Goal: Task Accomplishment & Management: Complete application form

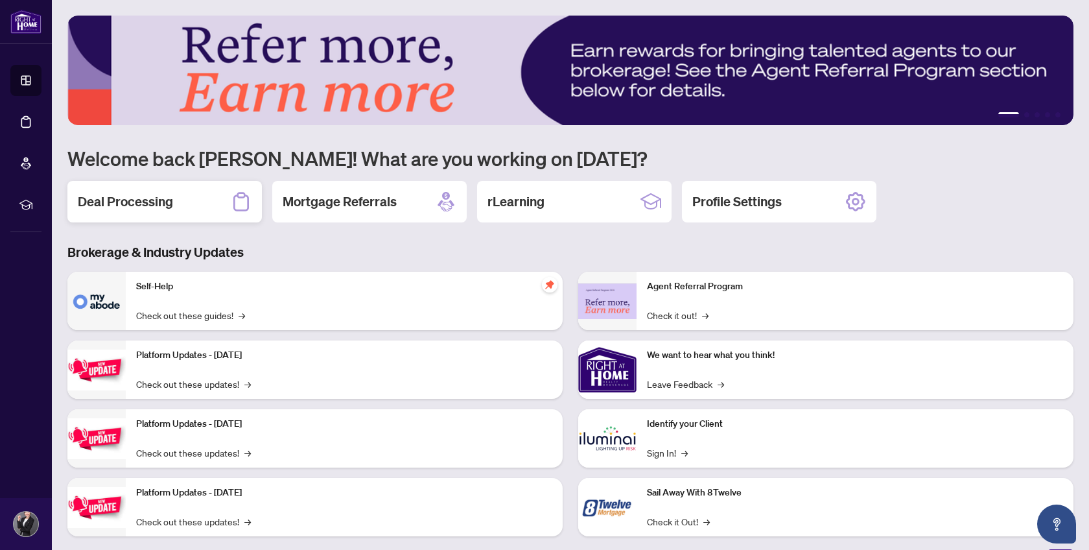
click at [132, 202] on h2 "Deal Processing" at bounding box center [125, 202] width 95 height 18
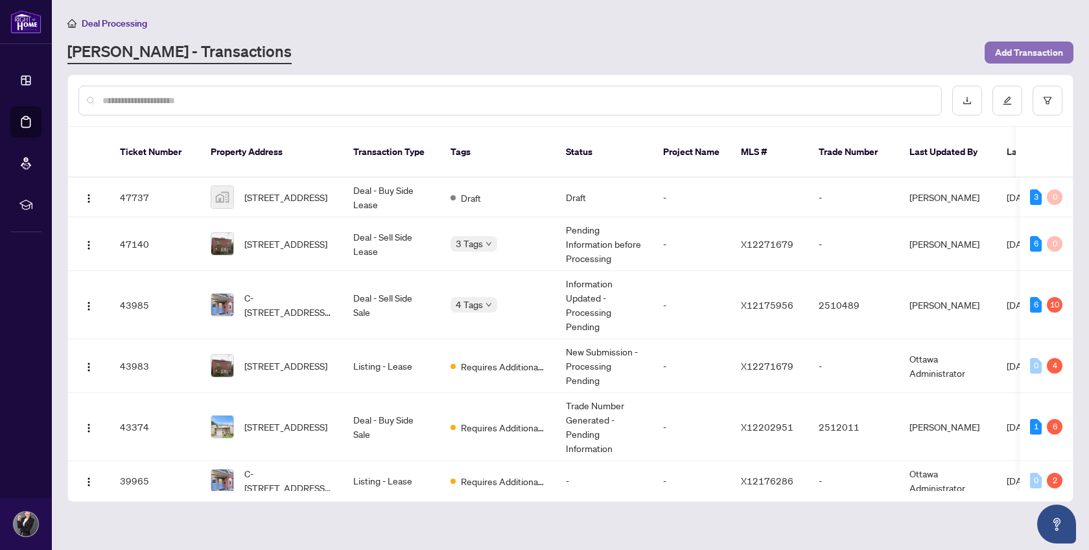
click at [1004, 47] on span "Add Transaction" at bounding box center [1029, 52] width 68 height 21
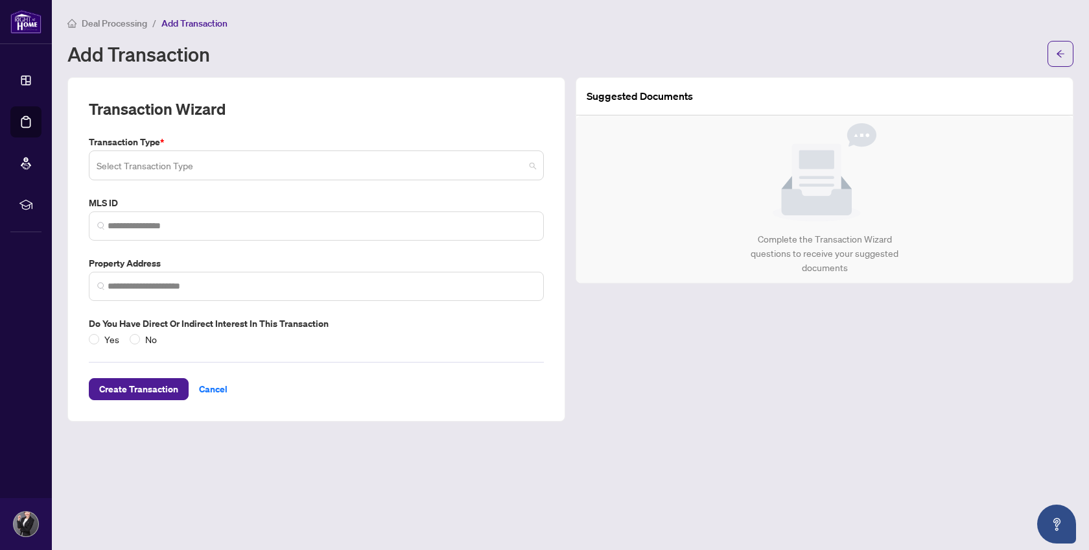
click at [334, 162] on input "search" at bounding box center [311, 167] width 428 height 29
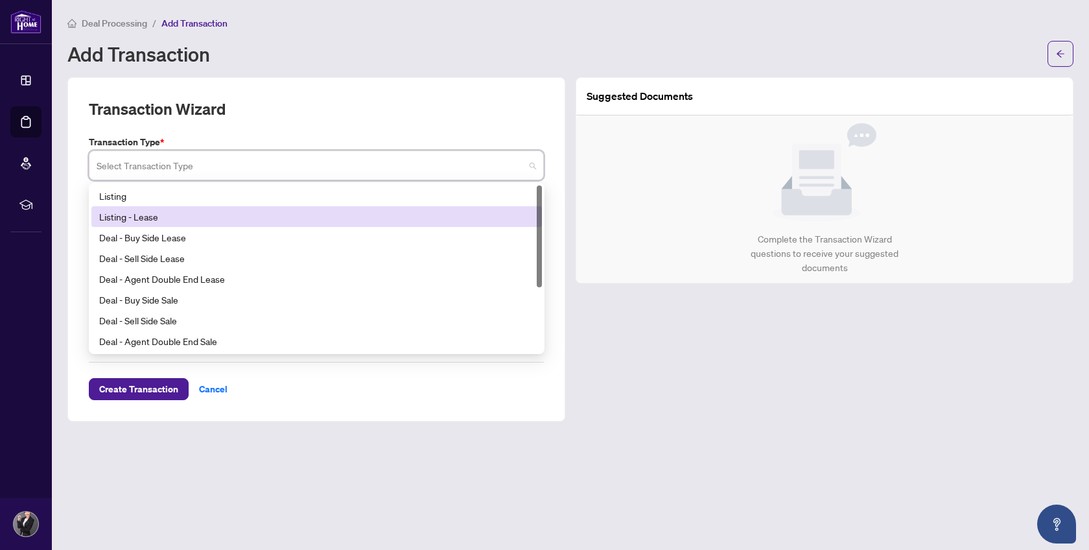
click at [333, 212] on div "Listing - Lease" at bounding box center [316, 216] width 435 height 14
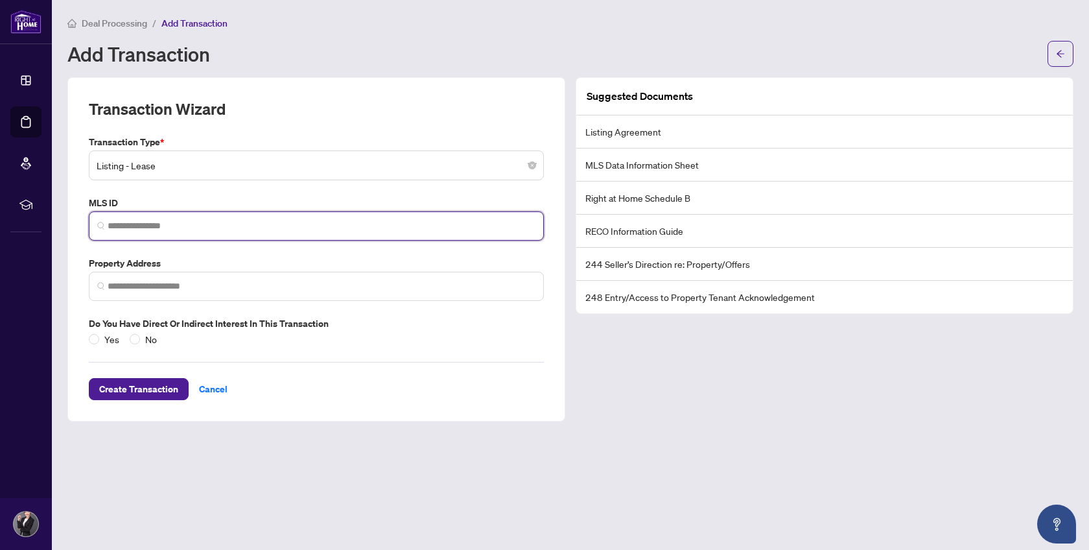
click at [192, 223] on input "search" at bounding box center [322, 226] width 428 height 14
paste input "*********"
type input "*********"
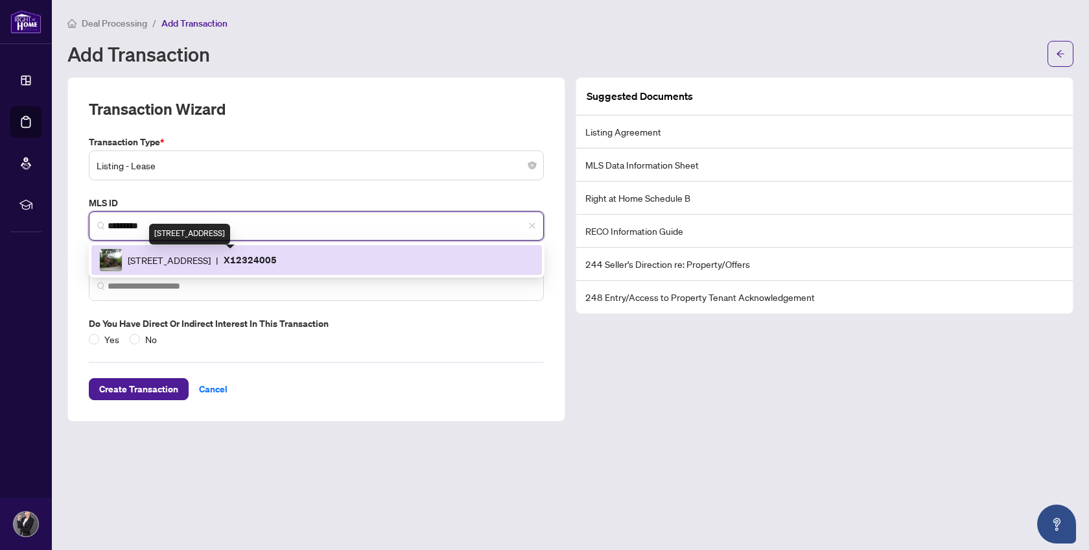
click at [202, 263] on span "[STREET_ADDRESS]" at bounding box center [169, 260] width 83 height 14
type input "**********"
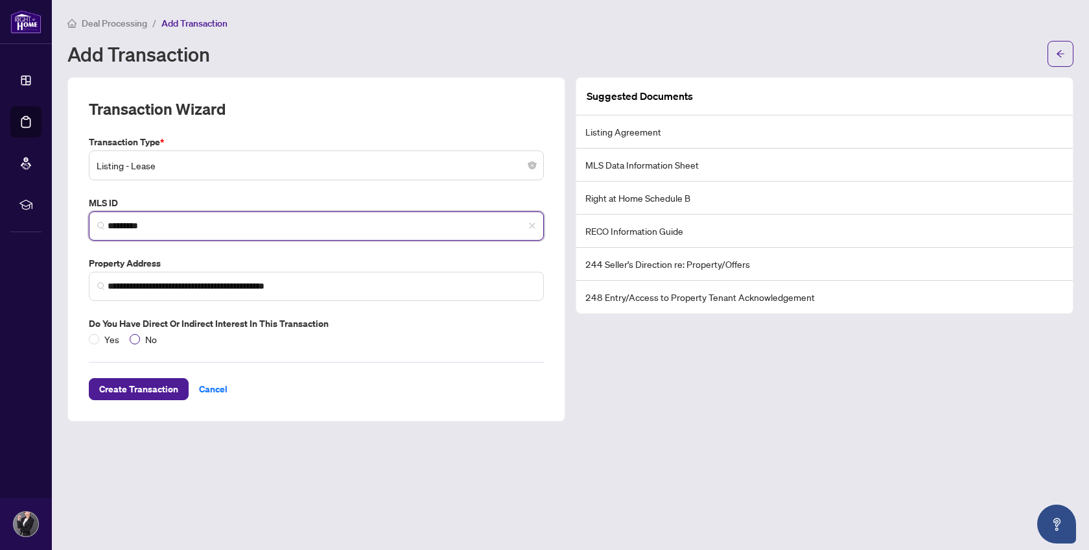
type input "*********"
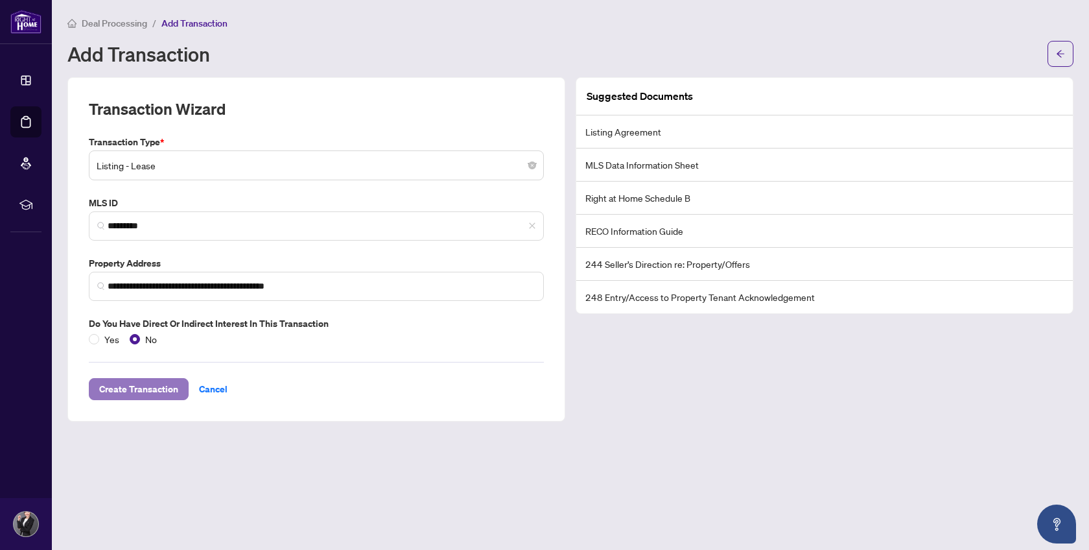
click at [144, 389] on span "Create Transaction" at bounding box center [138, 389] width 79 height 21
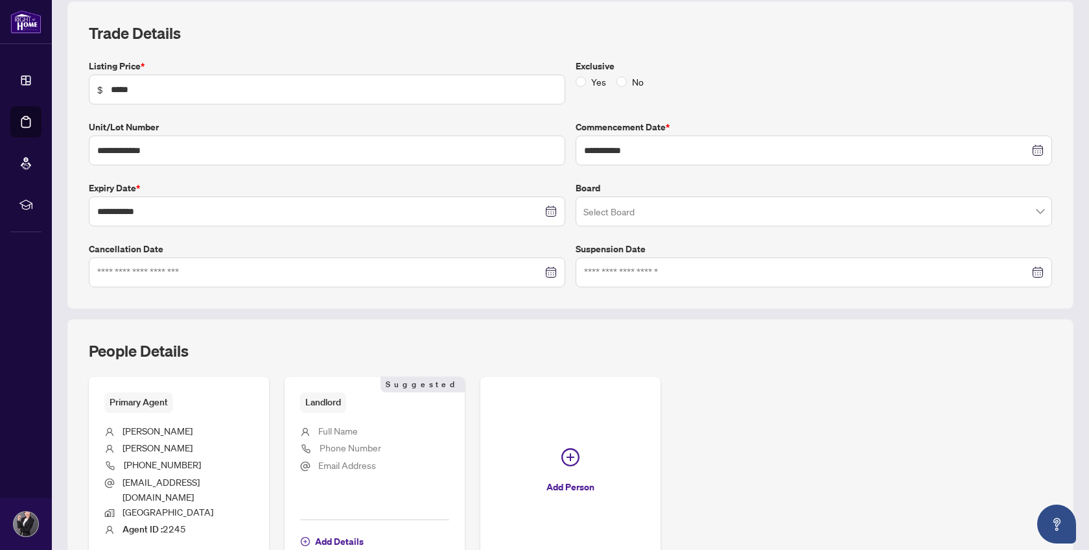
scroll to position [178, 0]
click at [772, 207] on input "search" at bounding box center [807, 212] width 449 height 29
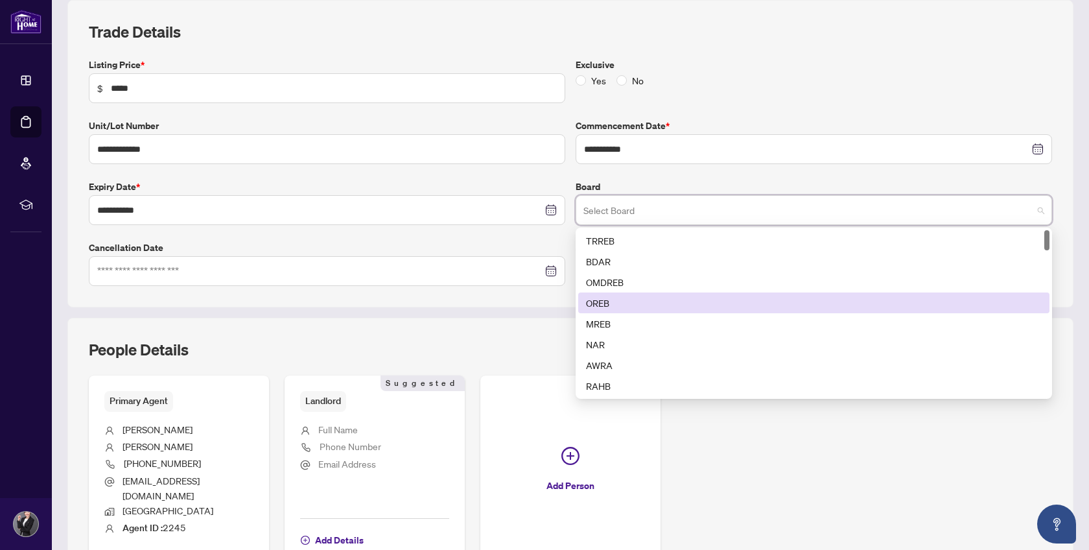
click at [752, 296] on div "OREB" at bounding box center [814, 303] width 456 height 14
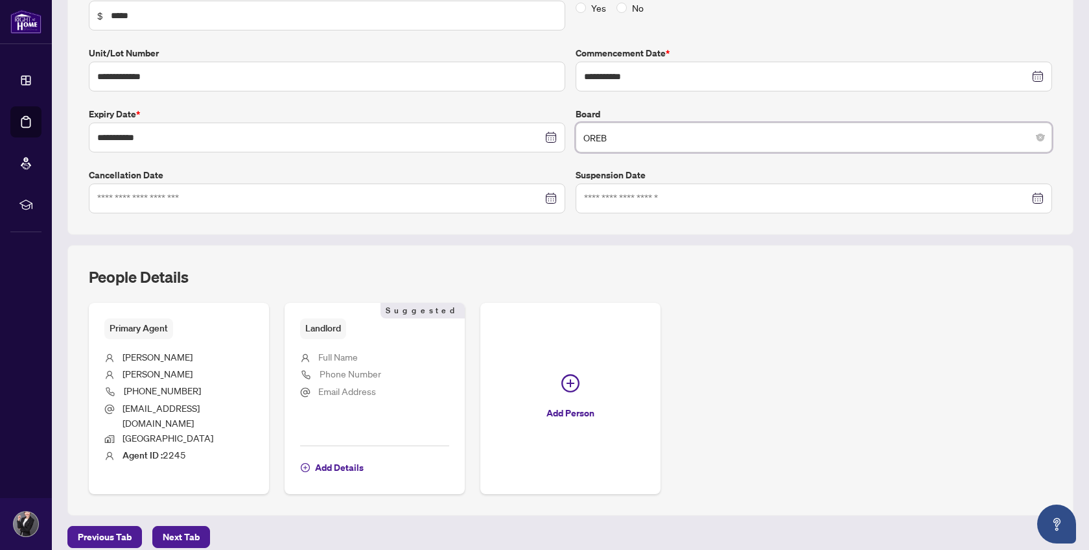
scroll to position [290, 0]
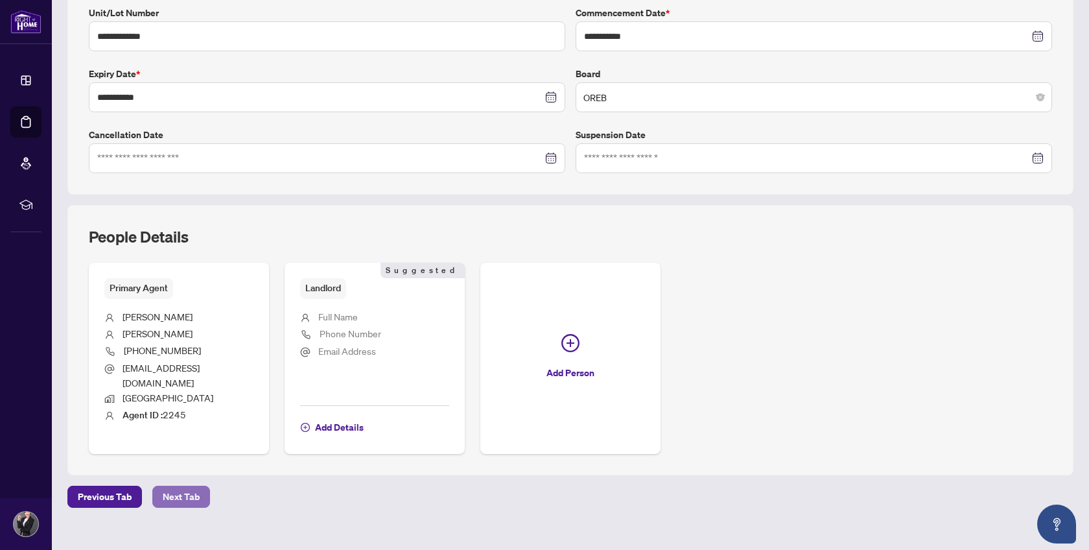
click at [183, 486] on span "Next Tab" at bounding box center [181, 496] width 37 height 21
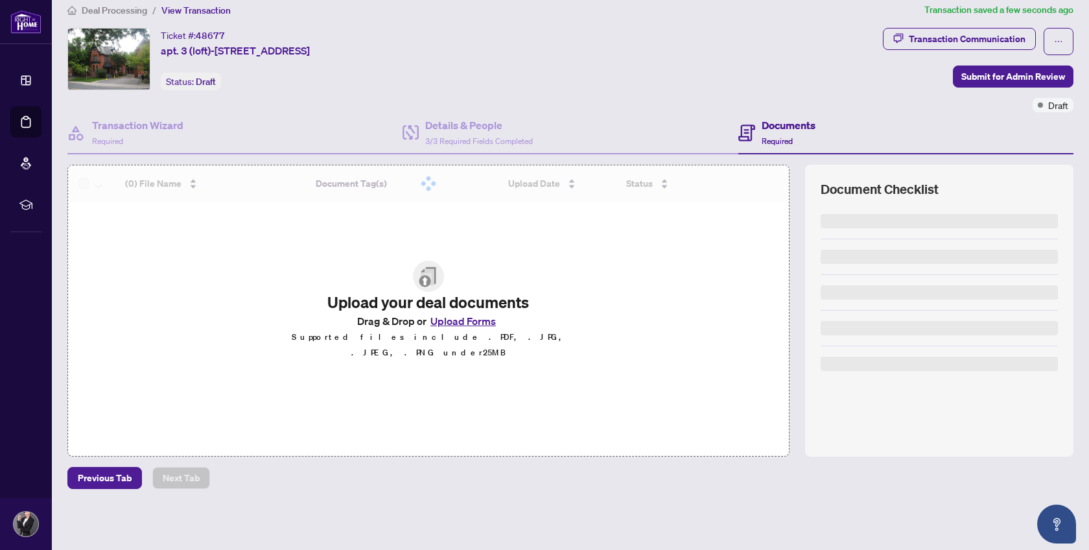
scroll to position [10, 0]
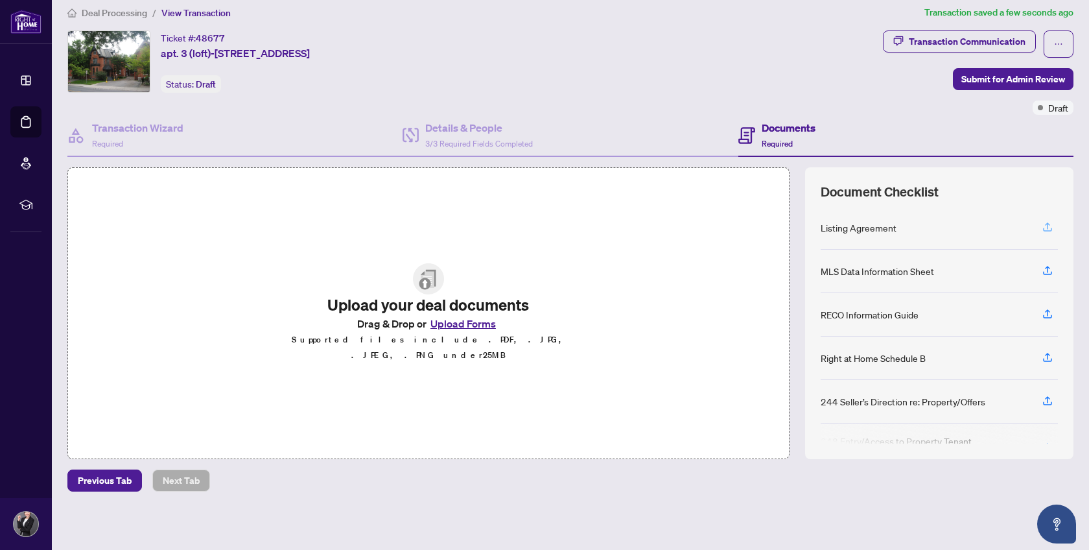
click at [1047, 222] on icon "button" at bounding box center [1048, 227] width 12 height 12
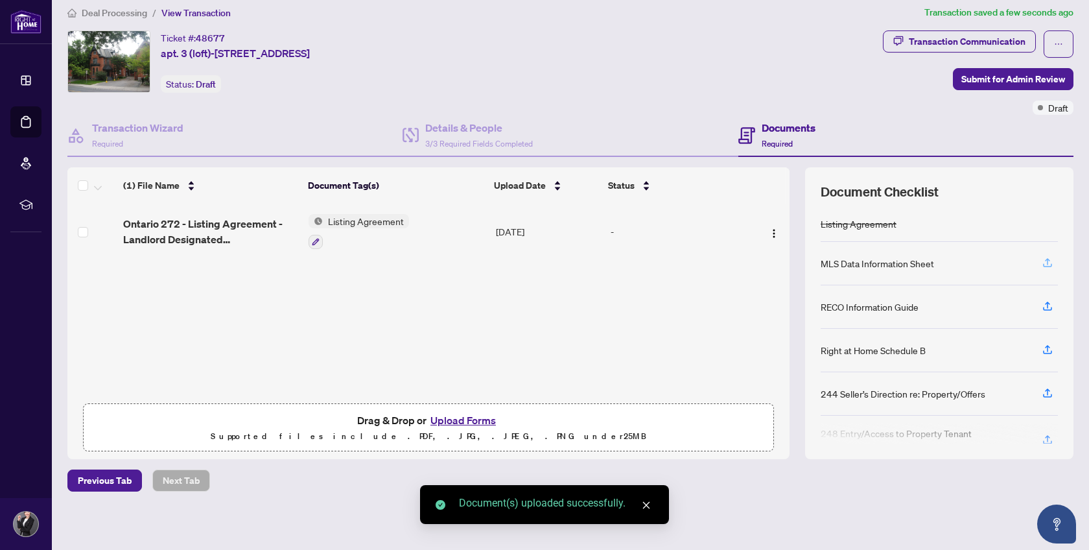
click at [1046, 258] on icon "button" at bounding box center [1047, 261] width 5 height 6
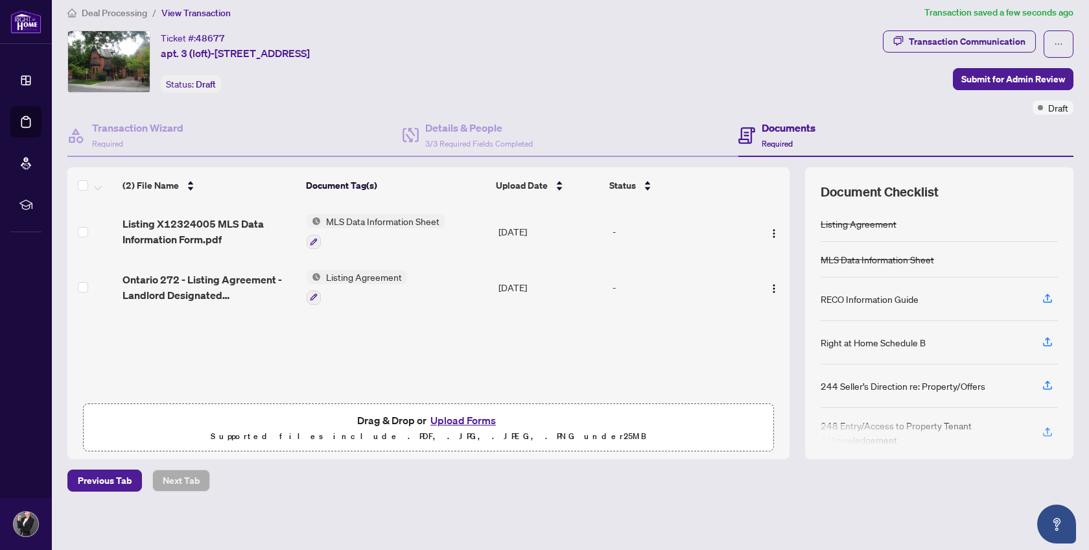
scroll to position [15, 0]
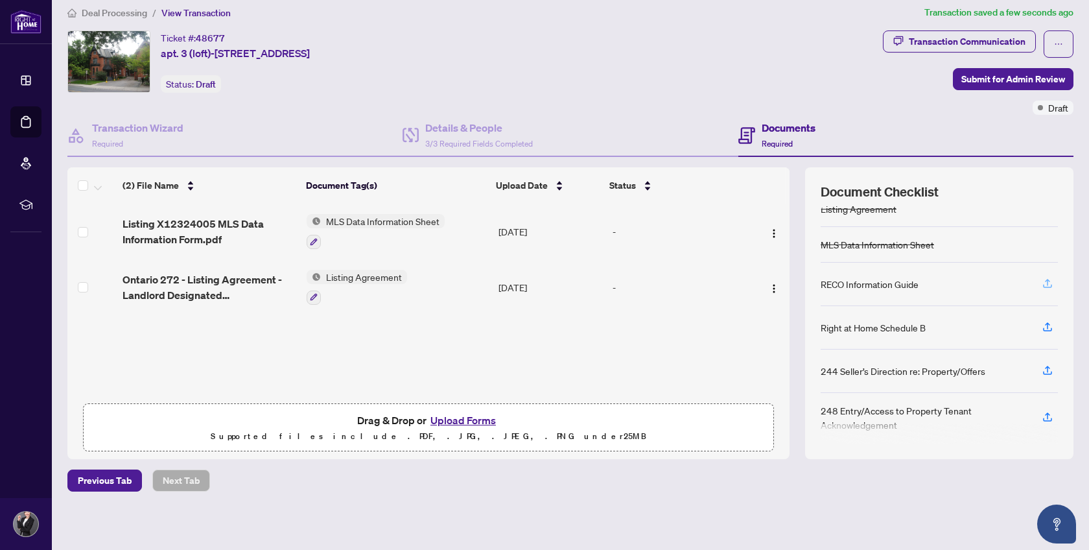
click at [1046, 279] on icon "button" at bounding box center [1047, 282] width 5 height 6
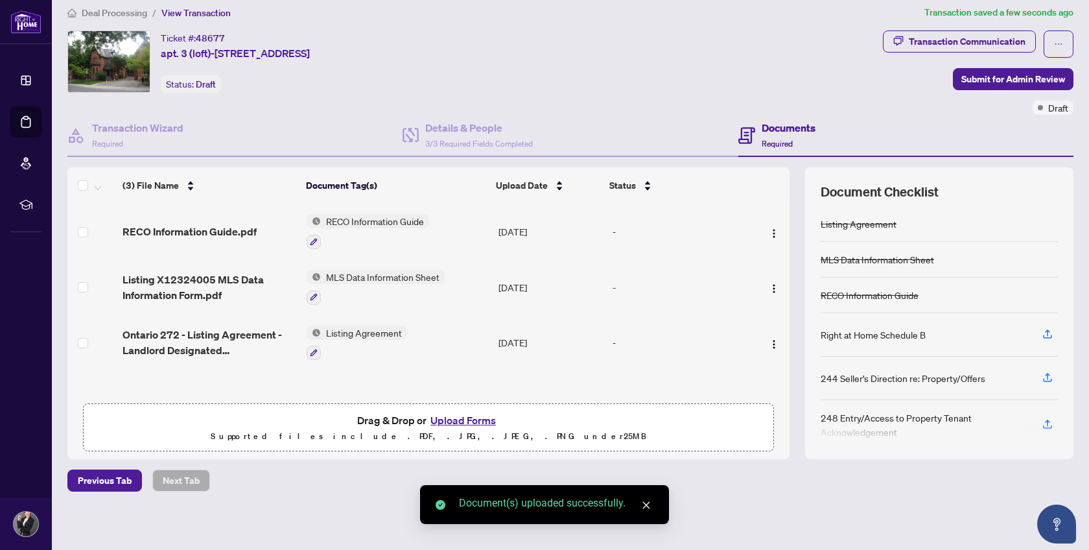
scroll to position [8, 0]
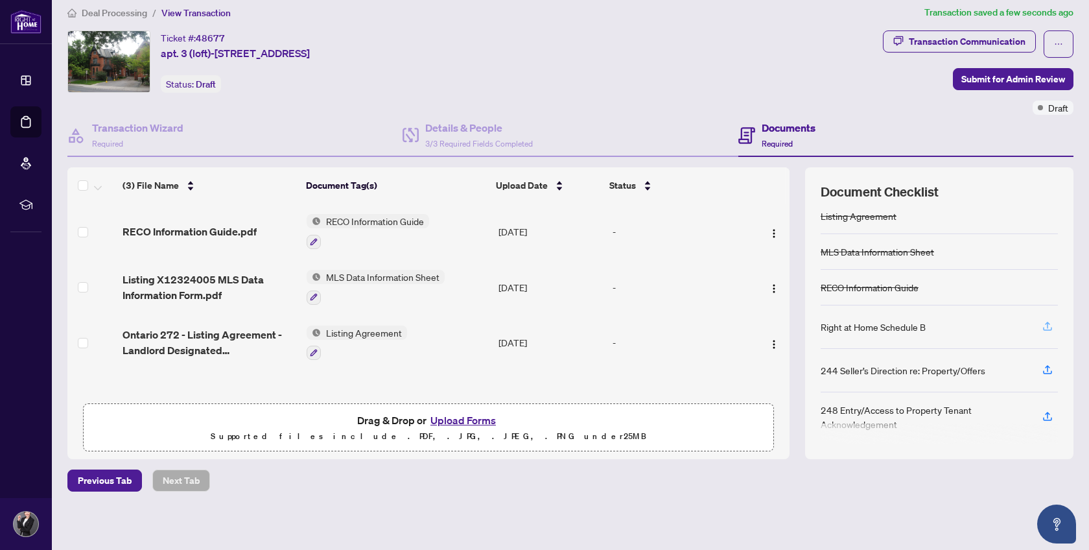
click at [1049, 322] on icon "button" at bounding box center [1048, 326] width 12 height 12
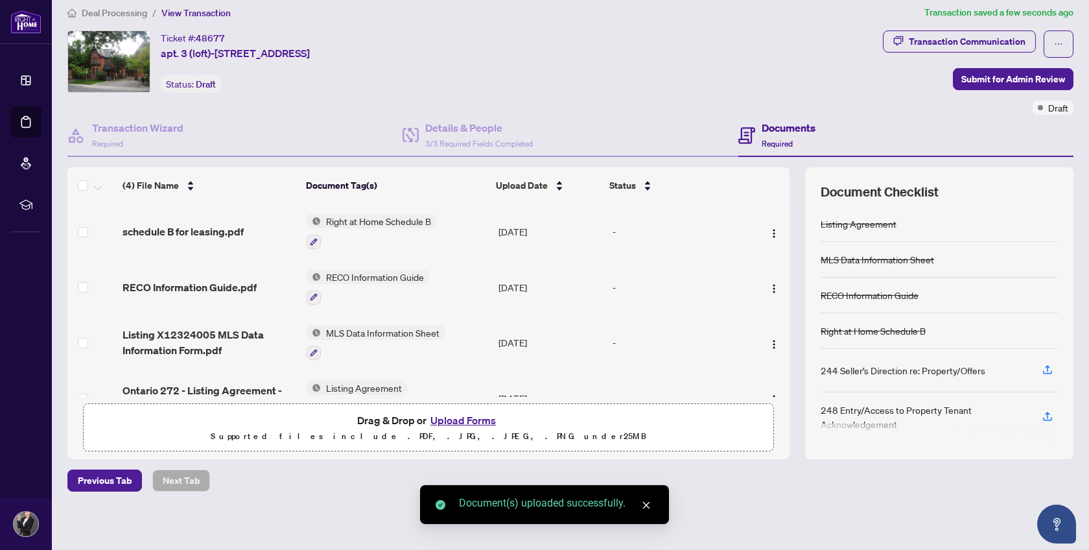
scroll to position [1, 0]
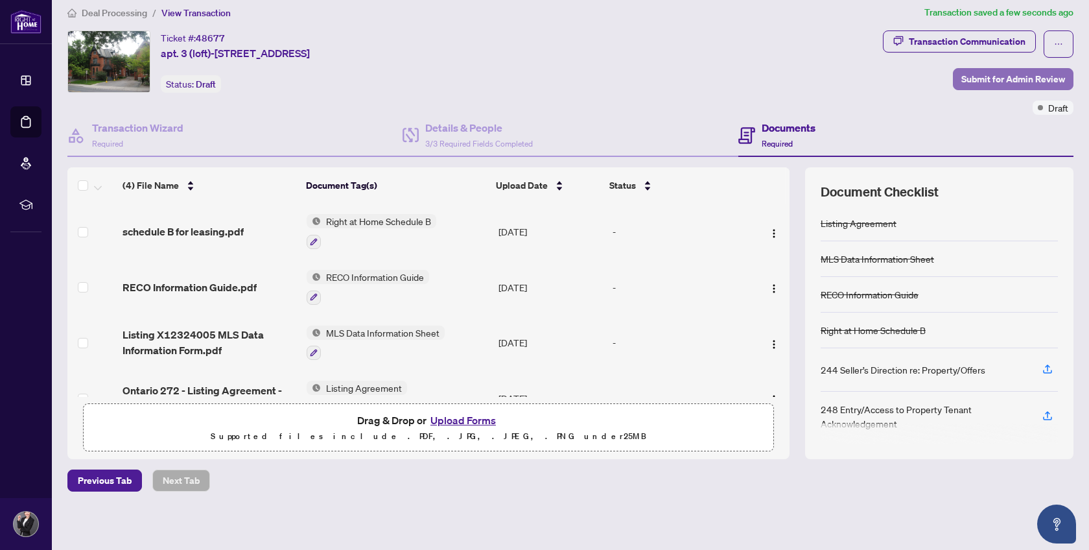
click at [987, 84] on span "Submit for Admin Review" at bounding box center [1013, 79] width 104 height 21
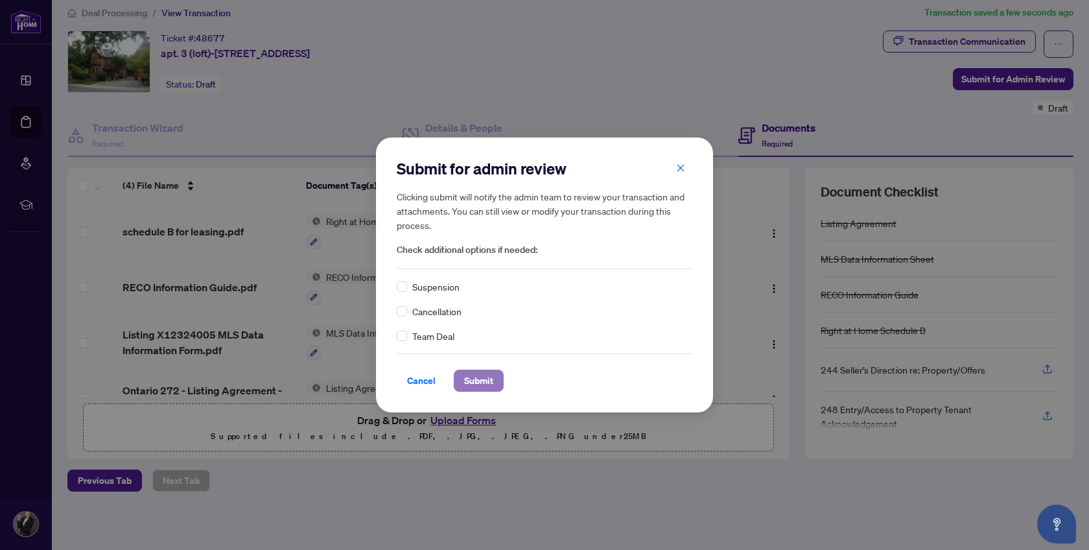
click at [469, 376] on span "Submit" at bounding box center [478, 380] width 29 height 21
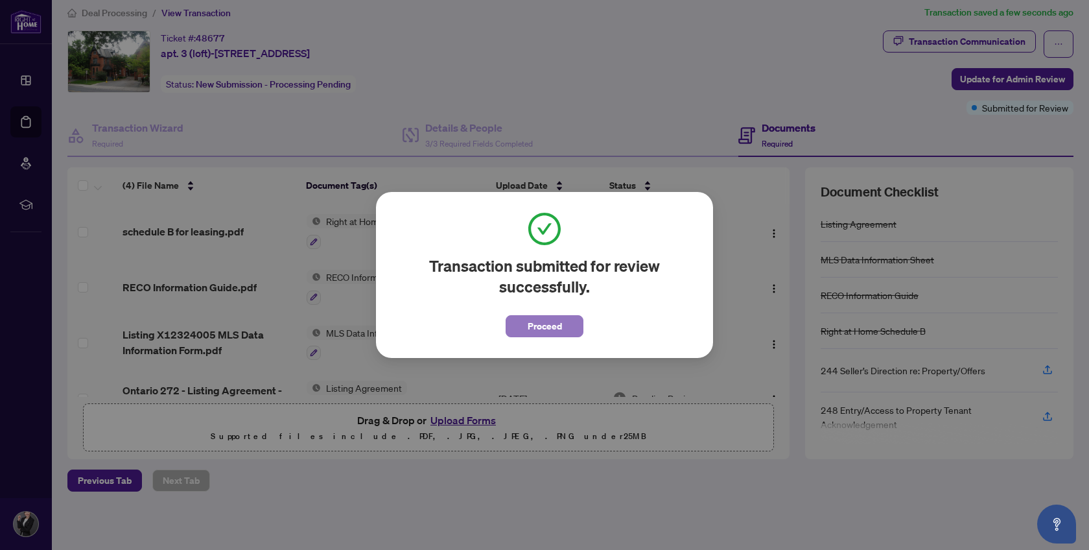
click at [548, 328] on span "Proceed" at bounding box center [545, 326] width 34 height 21
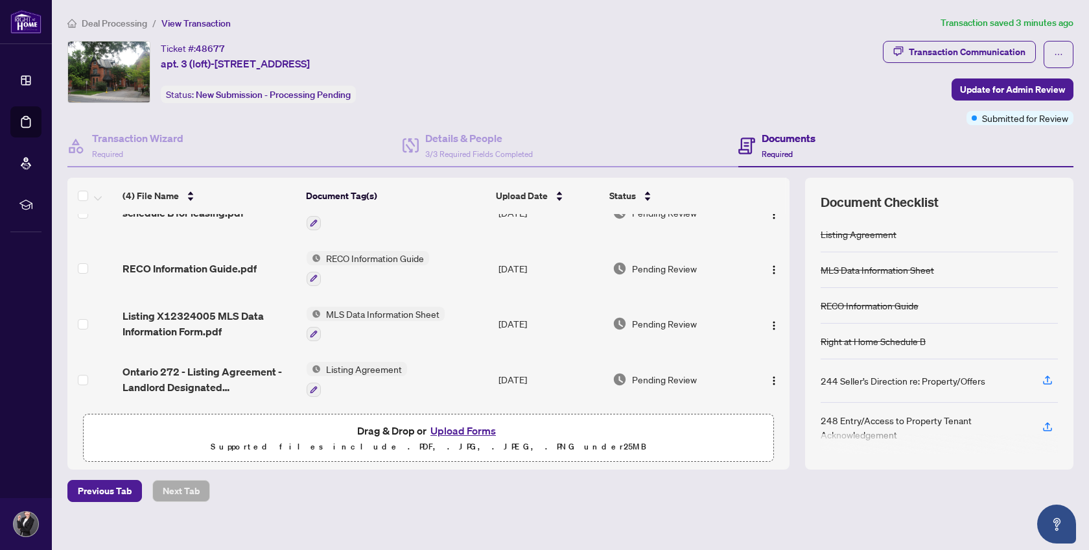
scroll to position [10, 0]
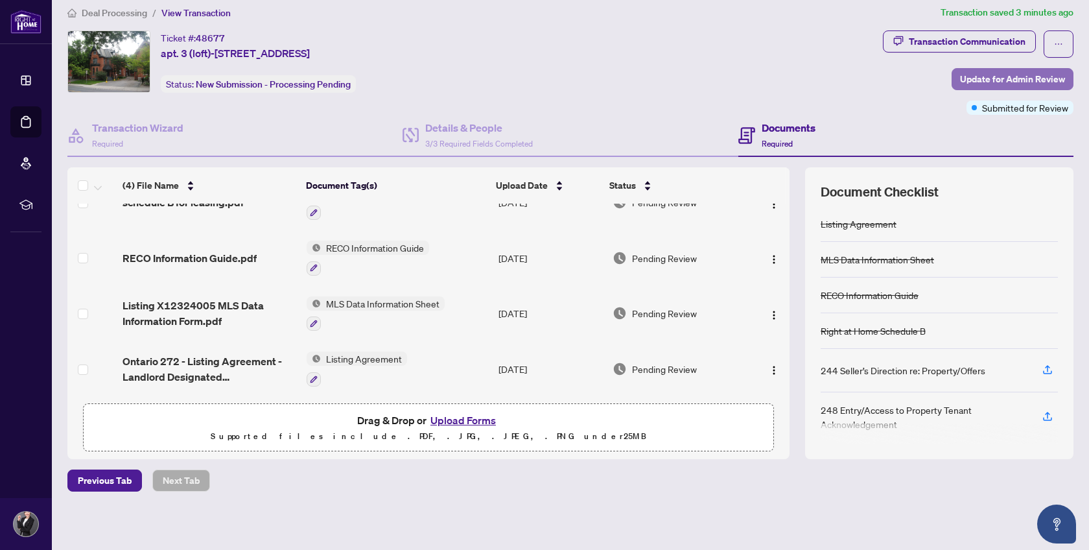
click at [998, 82] on span "Update for Admin Review" at bounding box center [1012, 79] width 105 height 21
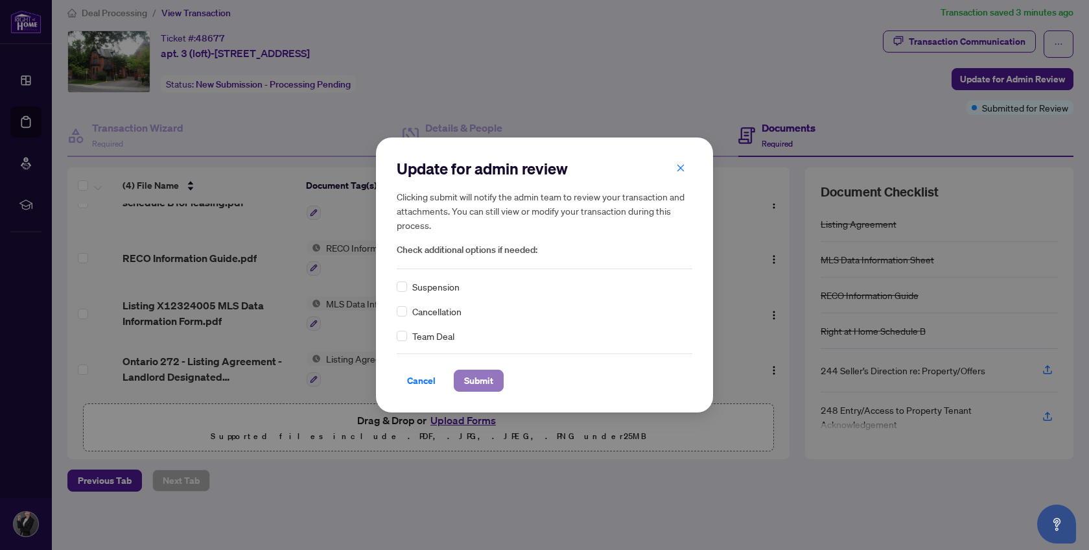
click at [494, 383] on button "Submit" at bounding box center [479, 381] width 50 height 22
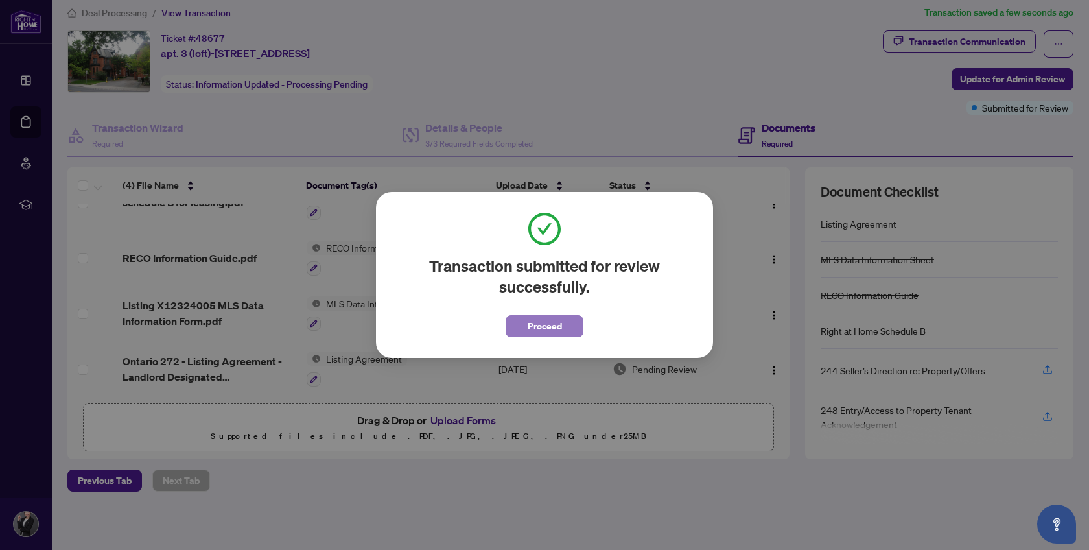
click at [526, 321] on button "Proceed" at bounding box center [545, 326] width 78 height 22
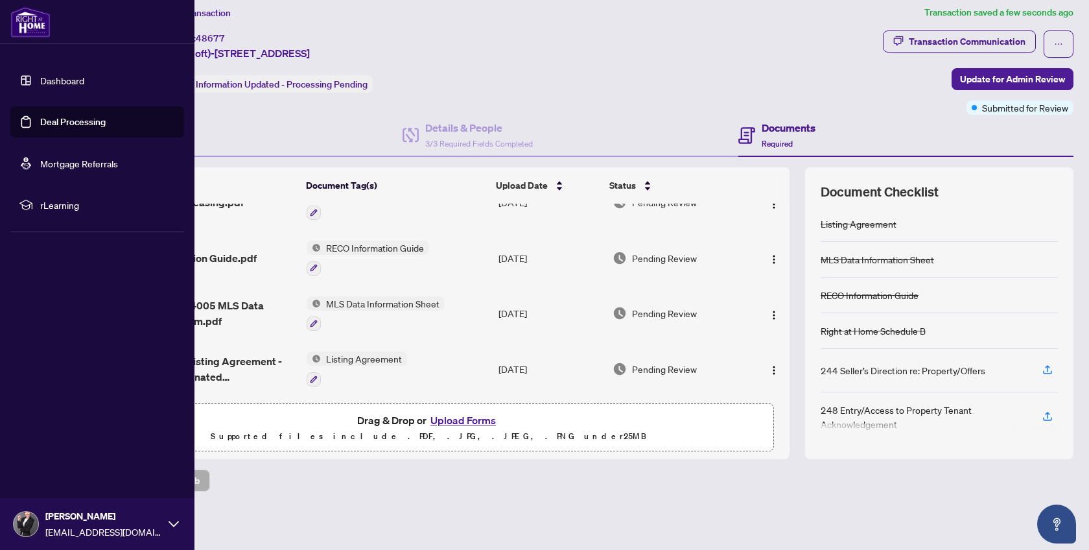
click at [79, 77] on link "Dashboard" at bounding box center [62, 81] width 44 height 12
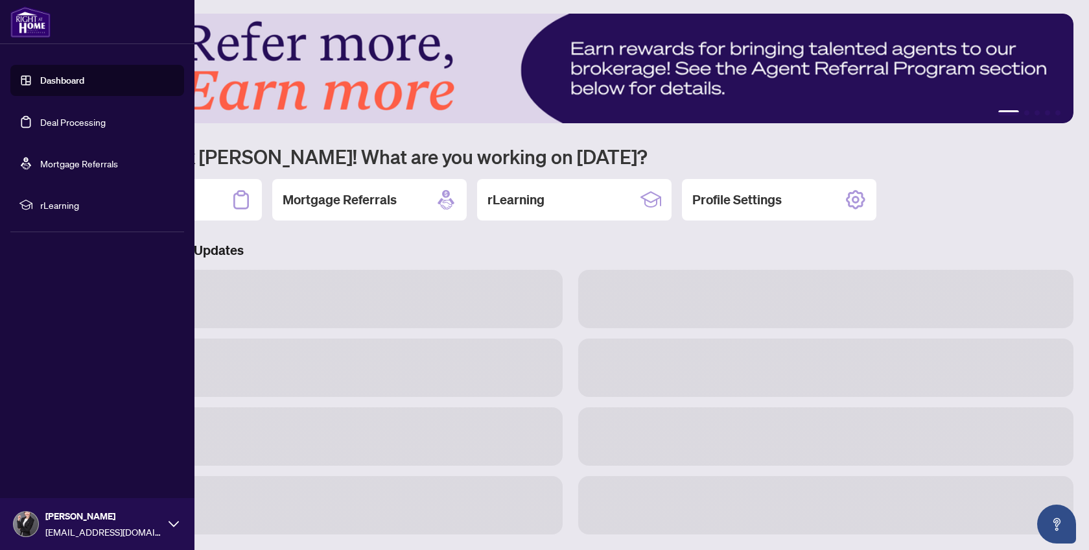
scroll to position [10, 0]
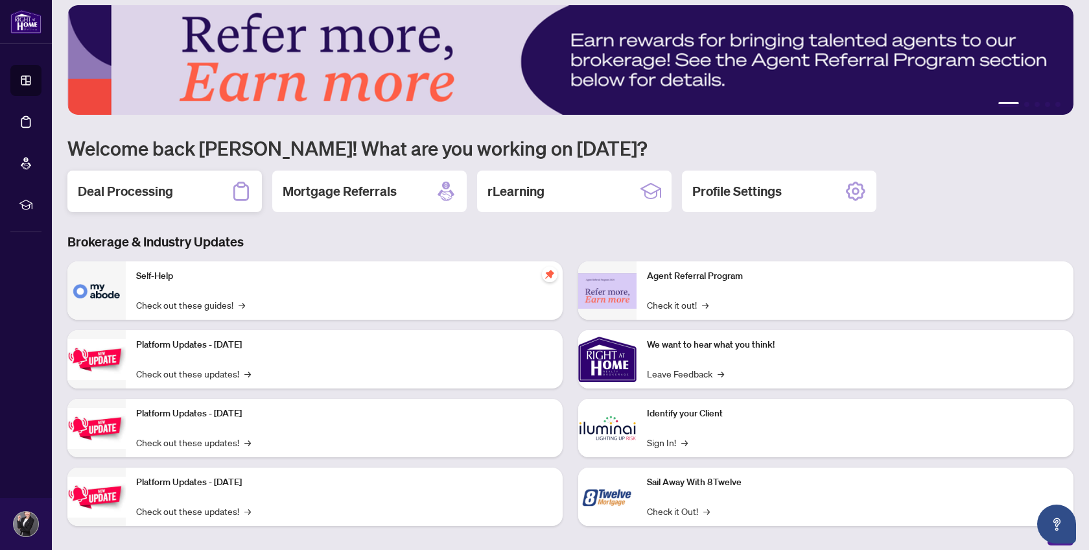
click at [151, 188] on h2 "Deal Processing" at bounding box center [125, 191] width 95 height 18
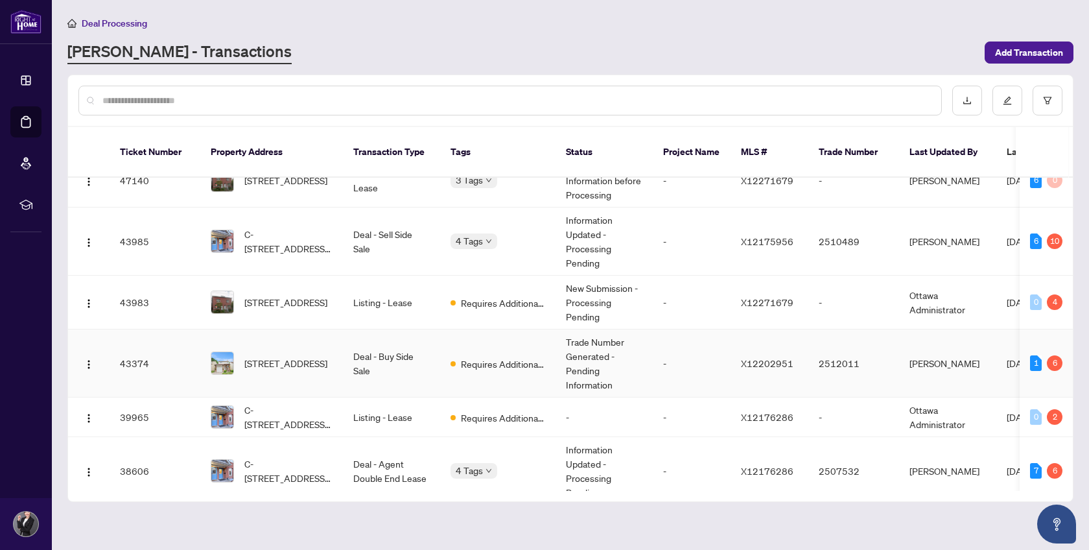
scroll to position [125, 0]
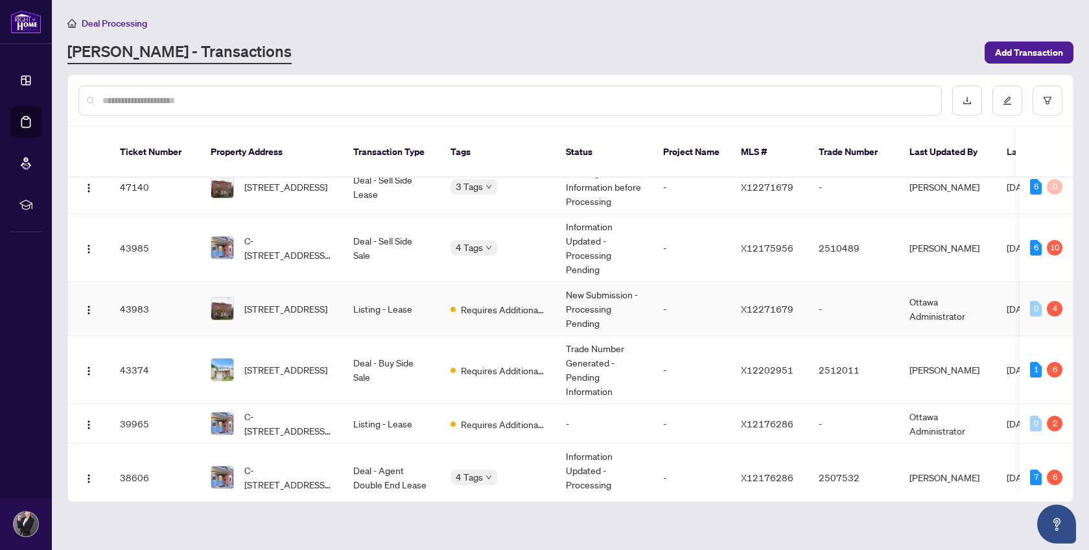
click at [407, 292] on td "Listing - Lease" at bounding box center [391, 309] width 97 height 54
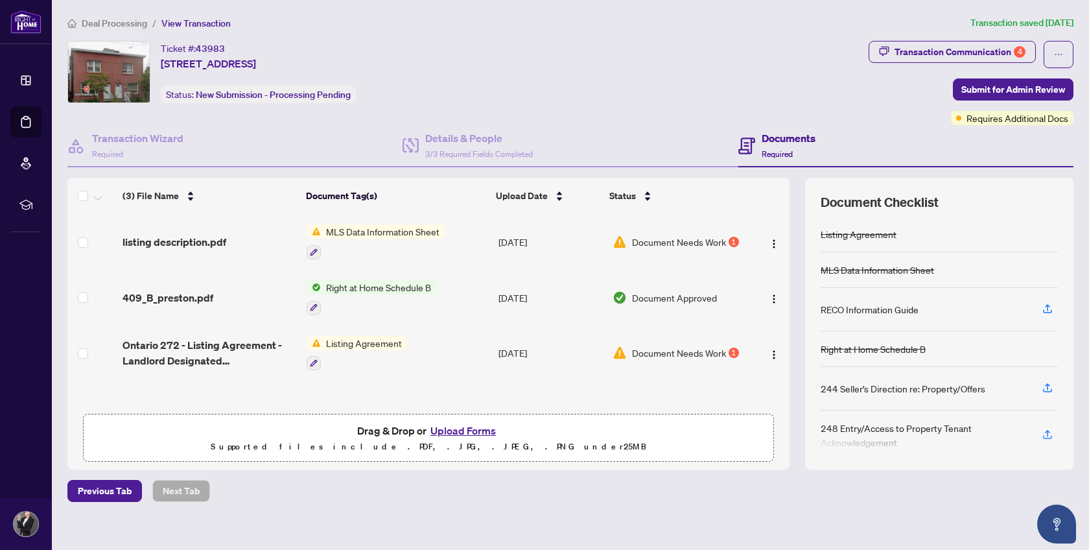
click at [406, 231] on span "MLS Data Information Sheet" at bounding box center [383, 231] width 124 height 14
click at [706, 239] on span "Document Needs Work" at bounding box center [679, 242] width 94 height 14
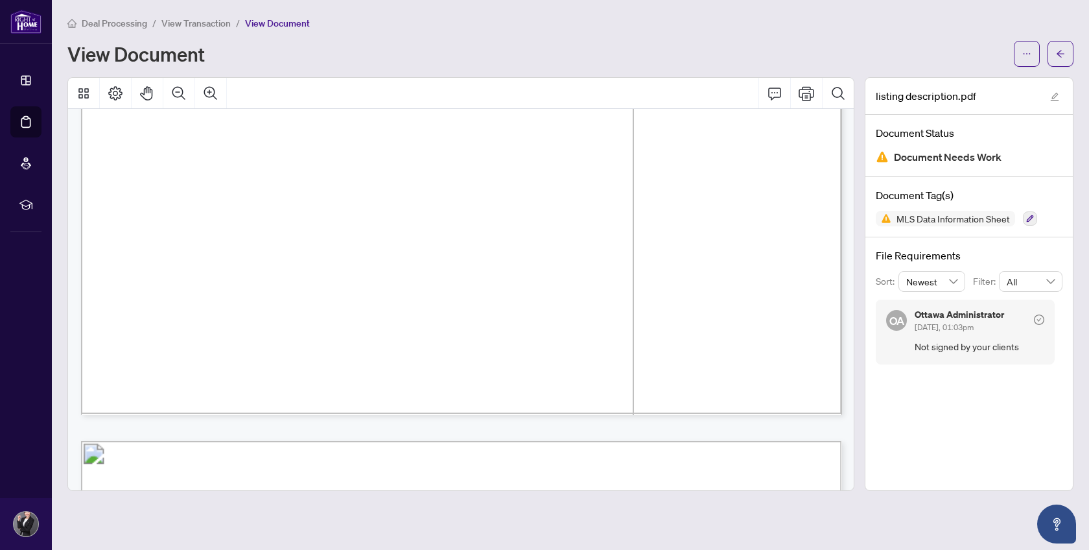
scroll to position [603, 0]
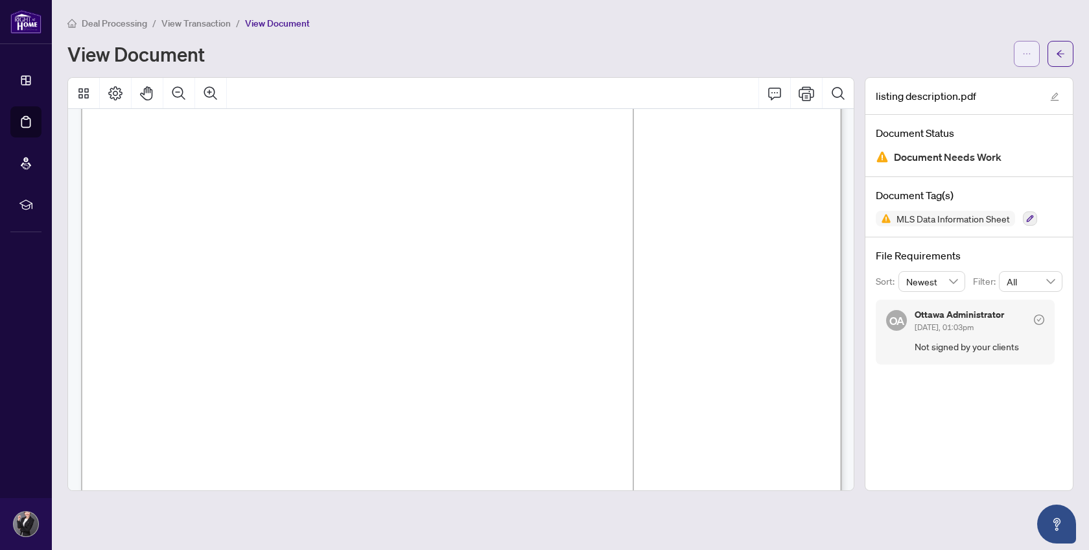
click at [1030, 58] on span "button" at bounding box center [1026, 53] width 9 height 21
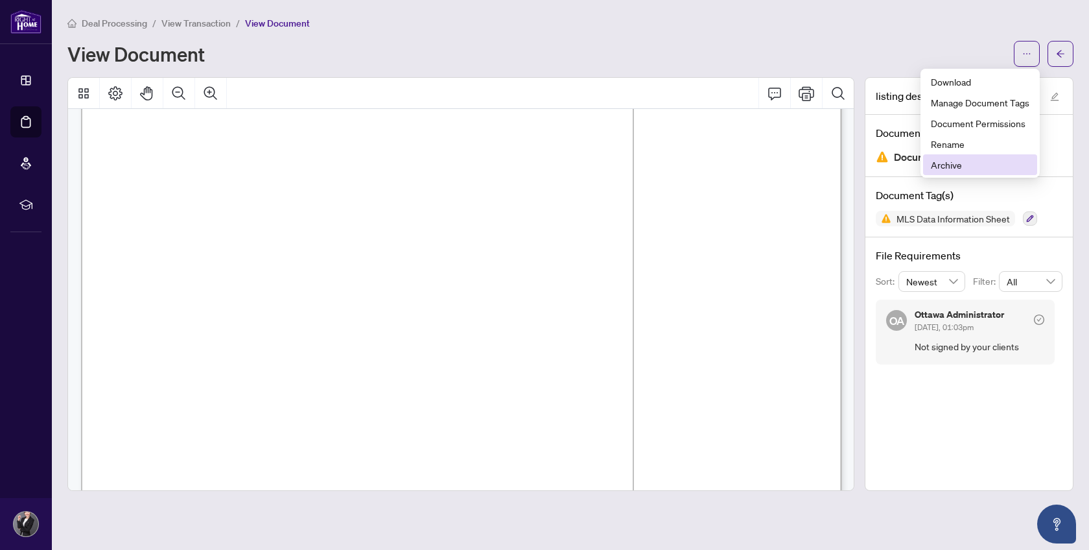
click at [975, 164] on span "Archive" at bounding box center [980, 165] width 99 height 14
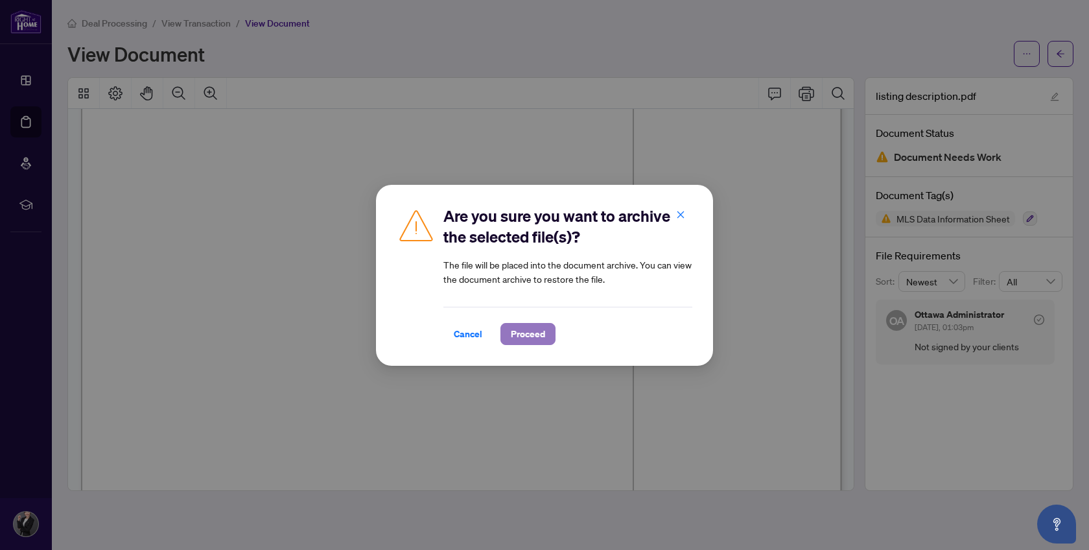
click at [526, 337] on span "Proceed" at bounding box center [528, 334] width 34 height 21
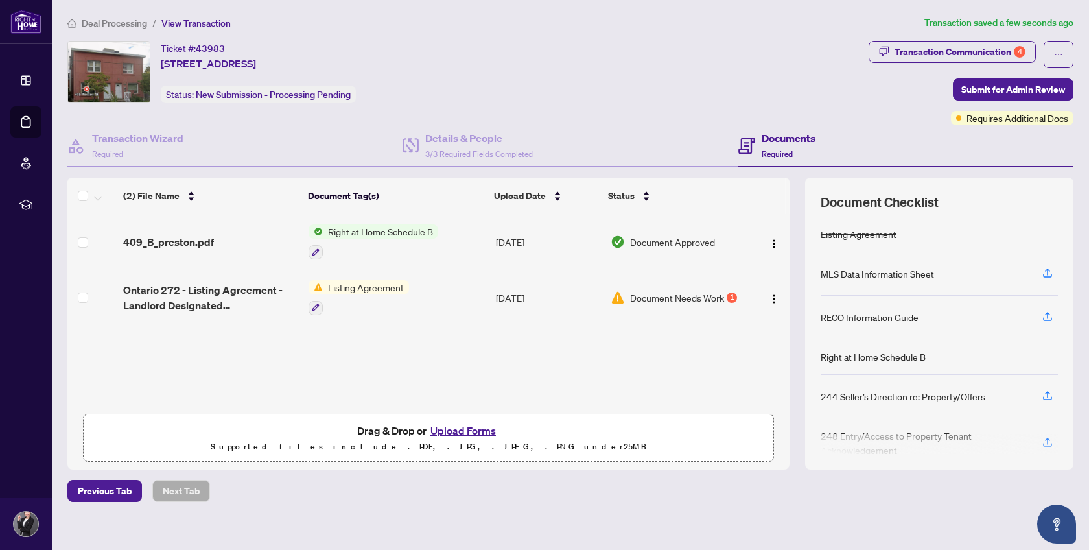
click at [645, 296] on span "Document Needs Work" at bounding box center [677, 297] width 94 height 14
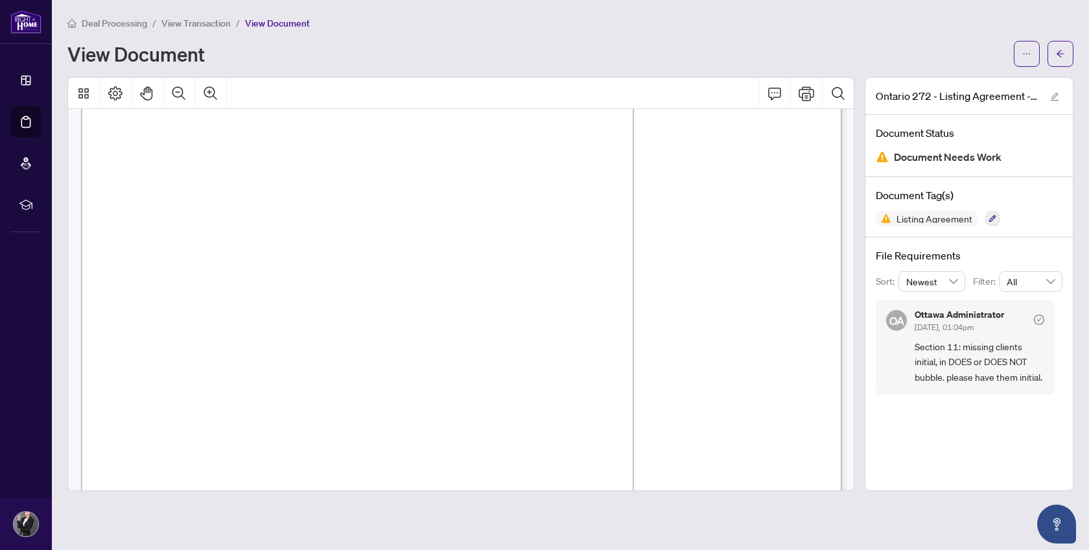
scroll to position [24, 0]
